Goal: Information Seeking & Learning: Learn about a topic

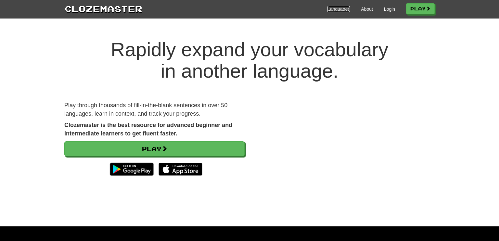
click at [340, 9] on link "Languages" at bounding box center [338, 9] width 22 height 6
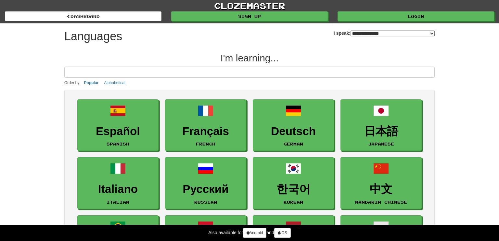
select select "*******"
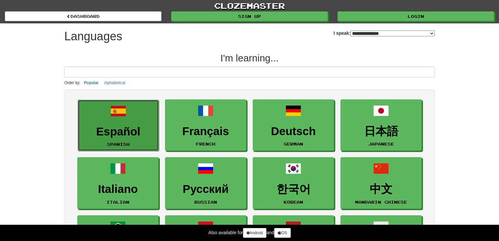
click at [114, 120] on link "Español Spanish" at bounding box center [118, 126] width 81 height 52
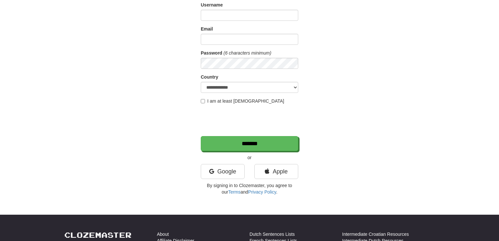
scroll to position [61, 0]
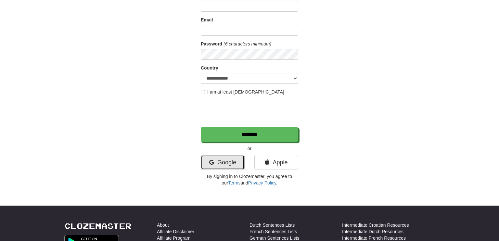
click at [226, 161] on link "Google" at bounding box center [223, 162] width 44 height 15
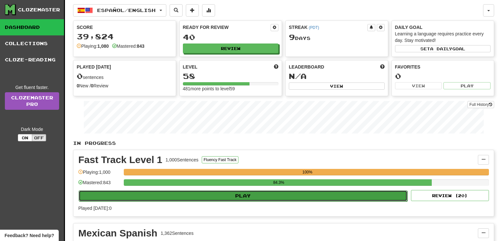
click at [238, 194] on button "Play" at bounding box center [243, 195] width 329 height 11
select select "**"
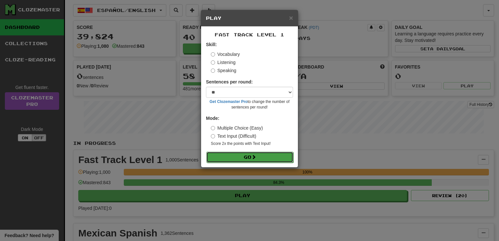
click at [245, 158] on button "Go" at bounding box center [249, 157] width 87 height 11
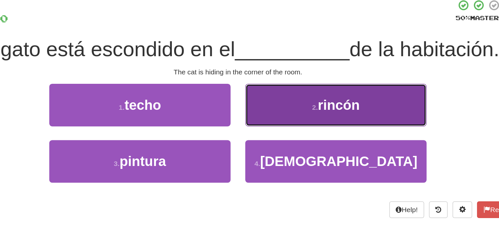
click at [313, 112] on span "rincón" at bounding box center [316, 110] width 28 height 10
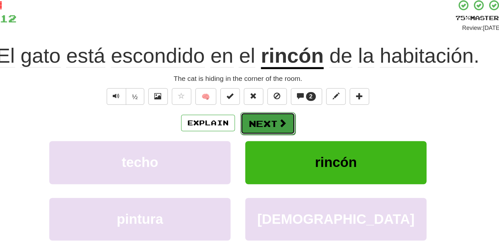
click at [260, 123] on button "Next" at bounding box center [269, 122] width 36 height 15
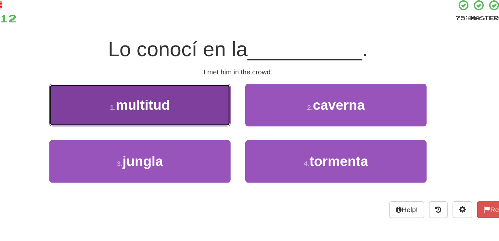
click at [183, 112] on span "multitud" at bounding box center [187, 110] width 36 height 10
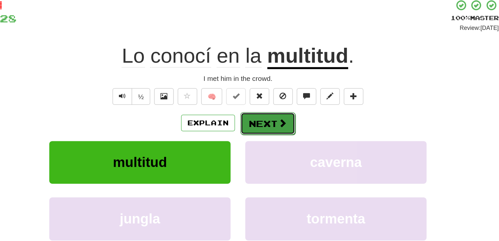
click at [269, 119] on button "Next" at bounding box center [269, 122] width 36 height 15
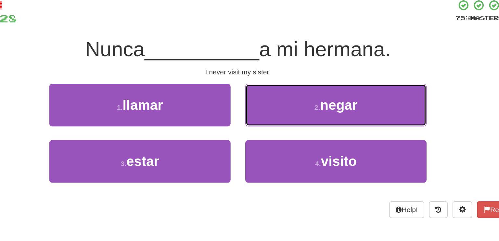
click at [269, 119] on button "2 . negar" at bounding box center [314, 110] width 120 height 28
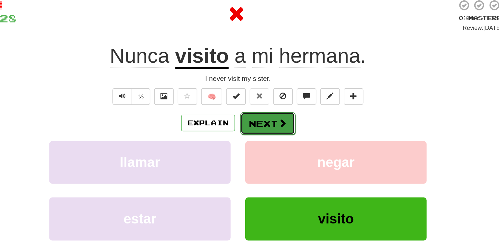
click at [269, 121] on button "Next" at bounding box center [269, 122] width 36 height 15
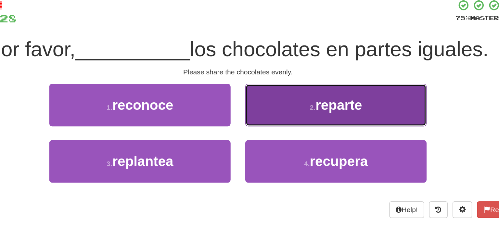
click at [301, 113] on small "2 ." at bounding box center [299, 111] width 4 height 5
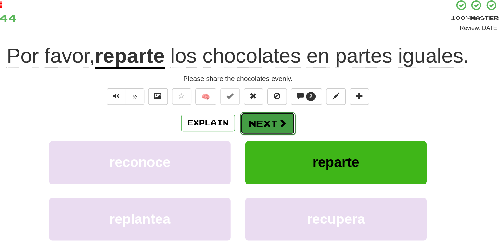
click at [278, 118] on button "Next" at bounding box center [269, 122] width 36 height 15
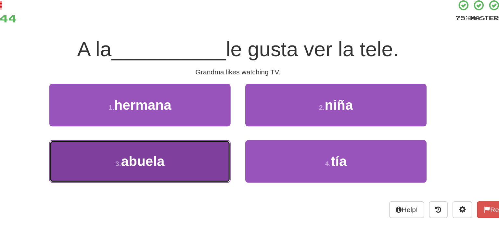
click at [196, 143] on span "abuela" at bounding box center [186, 147] width 29 height 10
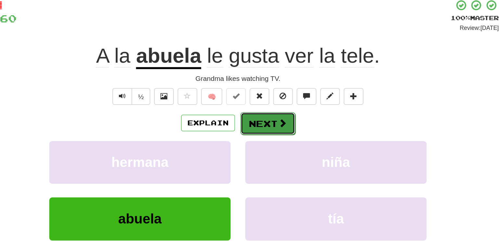
click at [270, 123] on button "Next" at bounding box center [269, 122] width 36 height 15
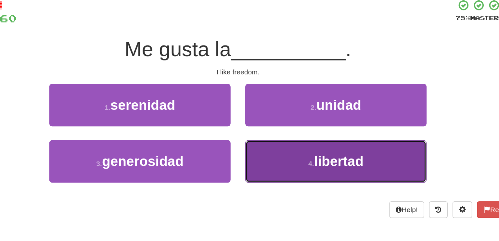
click at [311, 147] on span "libertad" at bounding box center [316, 147] width 33 height 10
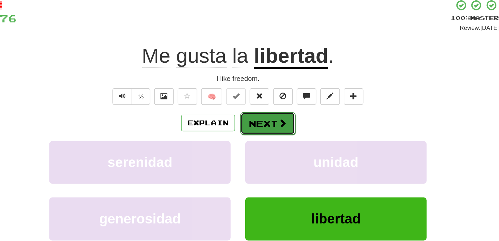
click at [270, 122] on button "Next" at bounding box center [269, 122] width 36 height 15
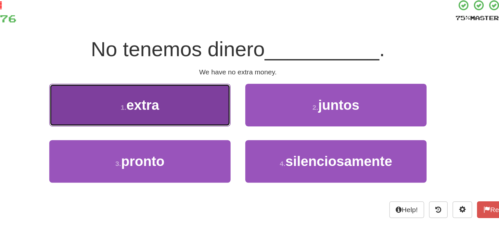
click at [212, 111] on button "1 . extra" at bounding box center [184, 110] width 120 height 28
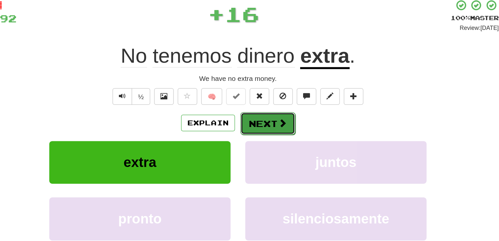
click at [280, 123] on span at bounding box center [279, 122] width 6 height 6
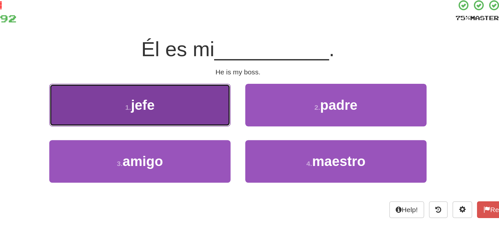
click at [221, 116] on button "1 . jefe" at bounding box center [184, 110] width 120 height 28
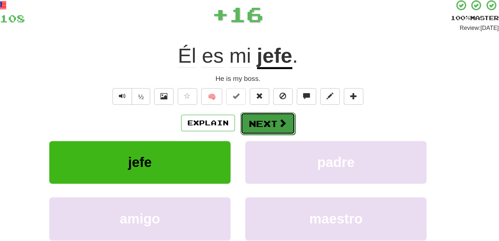
click at [274, 124] on button "Next" at bounding box center [269, 122] width 36 height 15
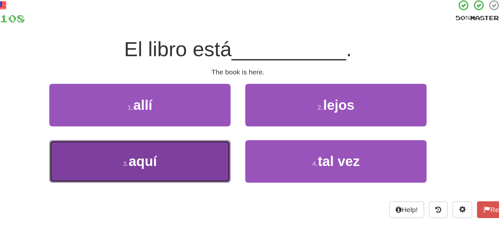
click at [209, 143] on button "3 . aquí" at bounding box center [184, 147] width 120 height 28
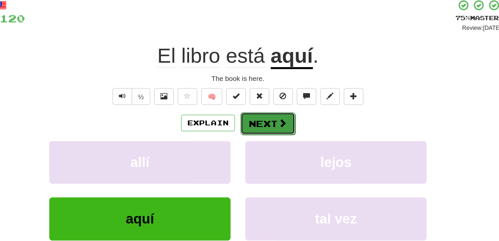
click at [274, 124] on button "Next" at bounding box center [269, 122] width 36 height 15
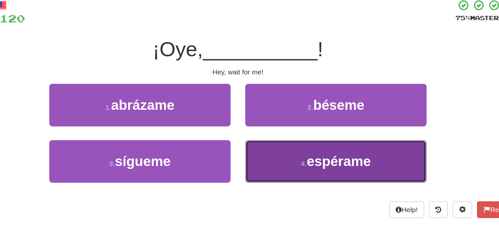
click at [313, 146] on span "espérame" at bounding box center [316, 147] width 43 height 10
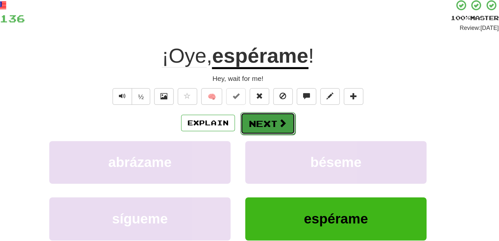
click at [267, 123] on button "Next" at bounding box center [269, 122] width 36 height 15
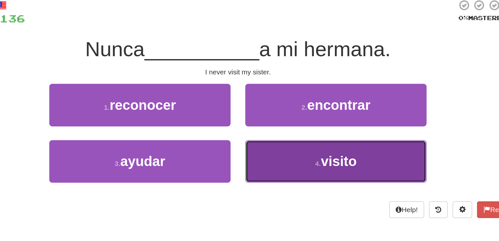
click at [303, 147] on small "4 ." at bounding box center [303, 148] width 4 height 5
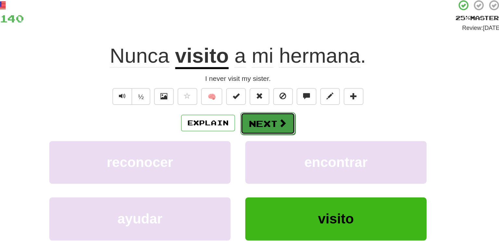
click at [269, 121] on button "Next" at bounding box center [269, 122] width 36 height 15
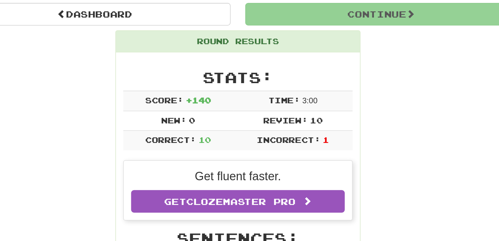
scroll to position [28, 0]
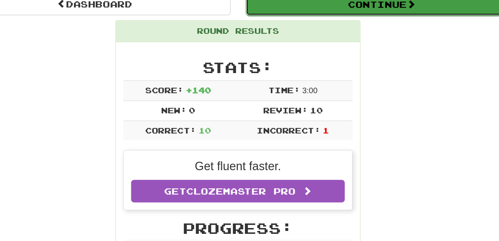
click at [334, 44] on button "Continue" at bounding box center [345, 43] width 180 height 15
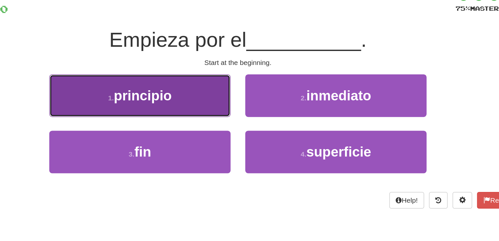
click at [193, 80] on span "principio" at bounding box center [186, 82] width 38 height 10
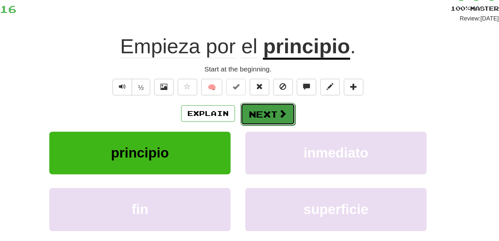
click at [267, 91] on button "Next" at bounding box center [269, 93] width 36 height 15
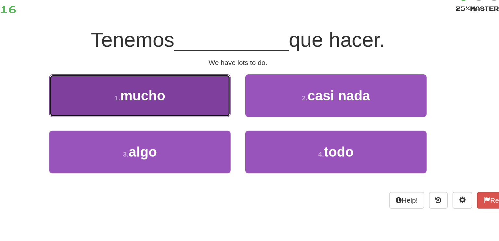
click at [212, 81] on button "1 . mucho" at bounding box center [184, 82] width 120 height 28
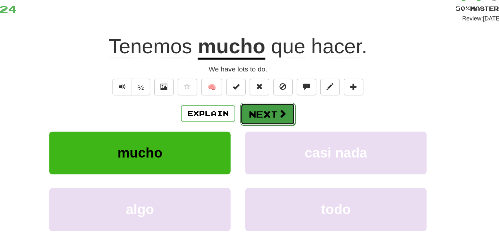
click at [272, 95] on button "Next" at bounding box center [269, 93] width 36 height 15
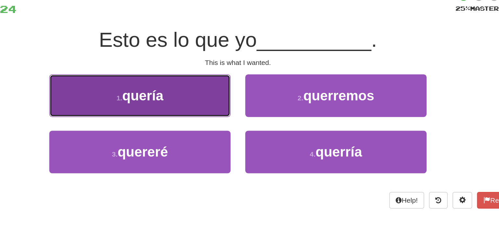
click at [194, 89] on button "1 . quería" at bounding box center [184, 82] width 120 height 28
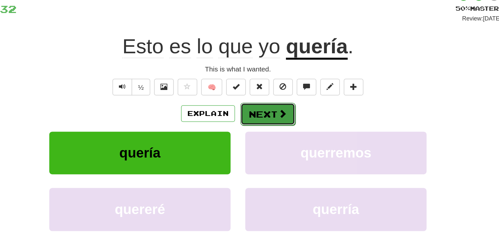
click at [269, 96] on button "Next" at bounding box center [269, 93] width 36 height 15
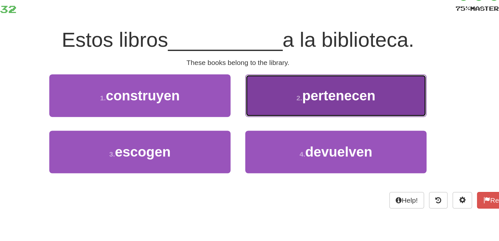
click at [324, 83] on span "pertenecen" at bounding box center [316, 82] width 48 height 10
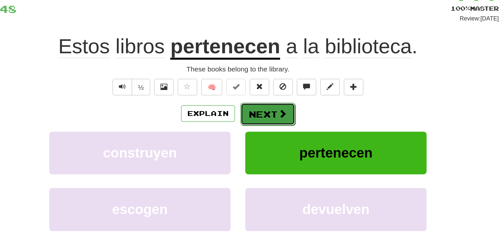
click at [274, 97] on button "Next" at bounding box center [269, 93] width 36 height 15
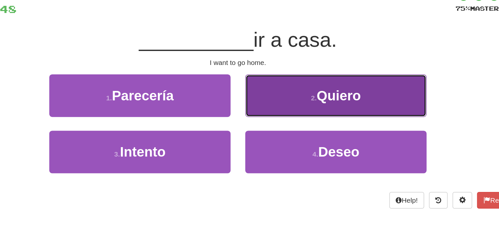
click at [322, 92] on button "2 . Quiero" at bounding box center [314, 82] width 120 height 28
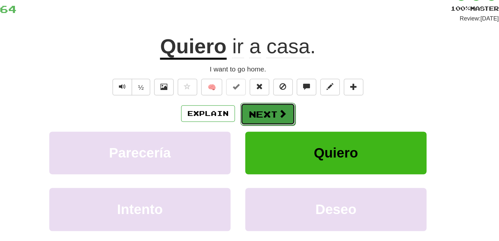
click at [270, 92] on button "Next" at bounding box center [269, 93] width 36 height 15
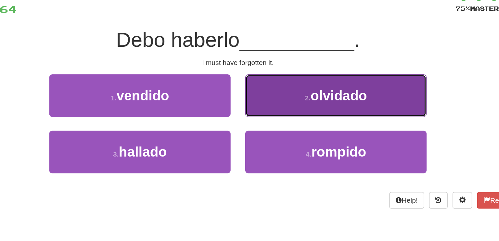
click at [298, 85] on span "olvidado" at bounding box center [316, 82] width 37 height 10
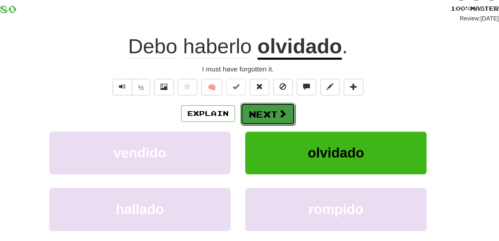
click at [276, 91] on span at bounding box center [279, 94] width 6 height 6
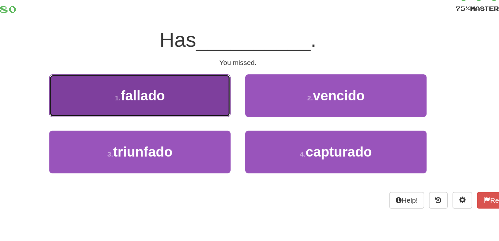
click at [223, 88] on button "1 . fallado" at bounding box center [184, 82] width 120 height 28
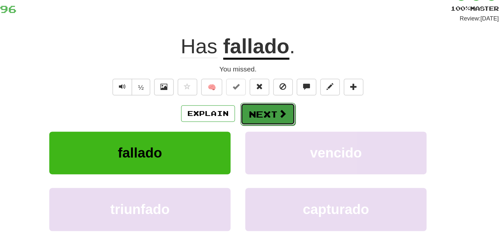
click at [265, 94] on button "Next" at bounding box center [269, 93] width 36 height 15
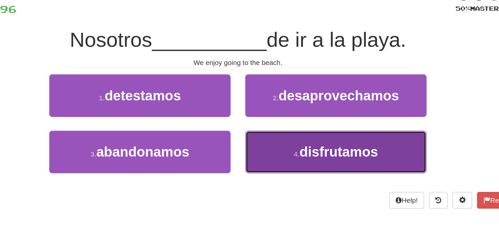
click at [304, 114] on span "disfrutamos" at bounding box center [316, 119] width 52 height 10
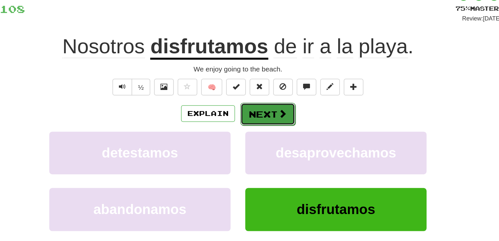
click at [272, 92] on button "Next" at bounding box center [269, 93] width 36 height 15
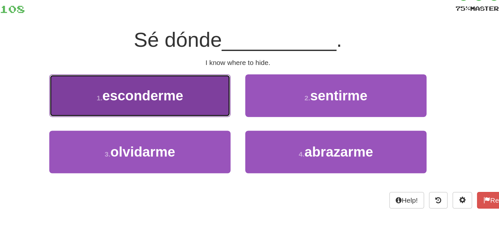
click at [221, 81] on button "1 . esconderme" at bounding box center [184, 82] width 120 height 28
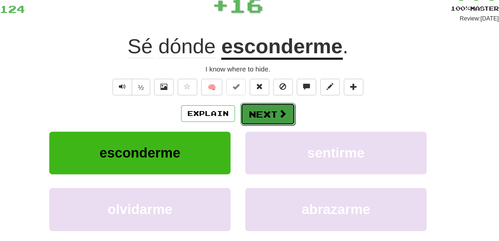
click at [273, 92] on button "Next" at bounding box center [269, 93] width 36 height 15
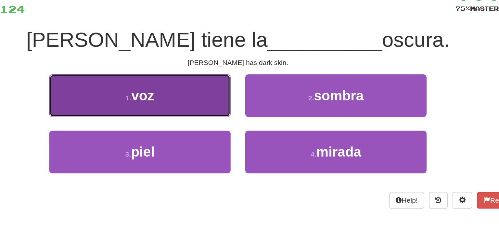
click at [211, 85] on button "1 . voz" at bounding box center [184, 82] width 120 height 28
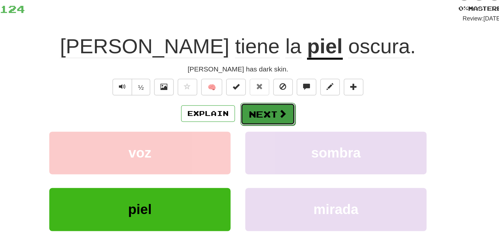
click at [262, 91] on button "Next" at bounding box center [269, 93] width 36 height 15
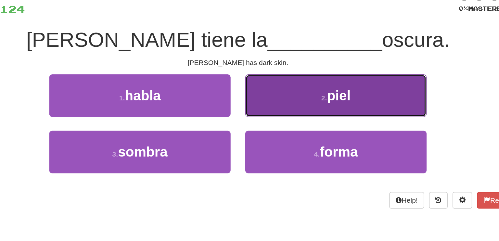
click at [313, 83] on span "piel" at bounding box center [317, 82] width 16 height 10
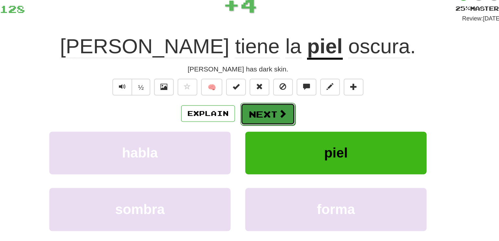
click at [260, 92] on button "Next" at bounding box center [269, 93] width 36 height 15
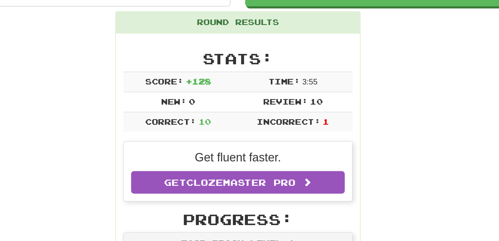
scroll to position [57, 0]
